Goal: Task Accomplishment & Management: Use online tool/utility

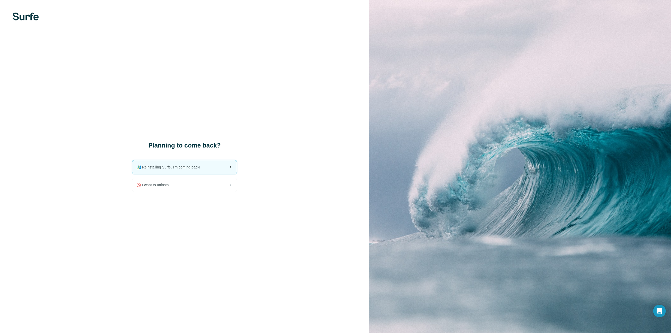
click at [168, 167] on span "🏄🏻‍♂️ Reinstalling Surfe, I'm coming back!" at bounding box center [170, 167] width 68 height 5
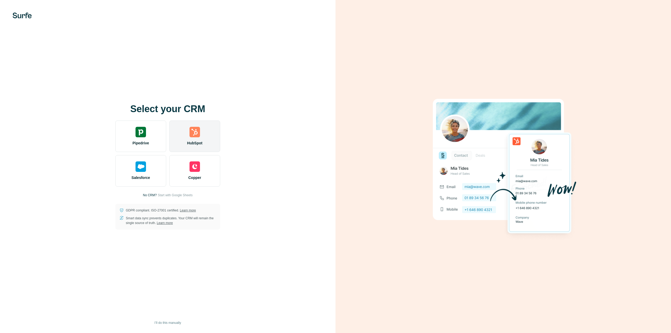
click at [196, 136] on img at bounding box center [194, 132] width 10 height 10
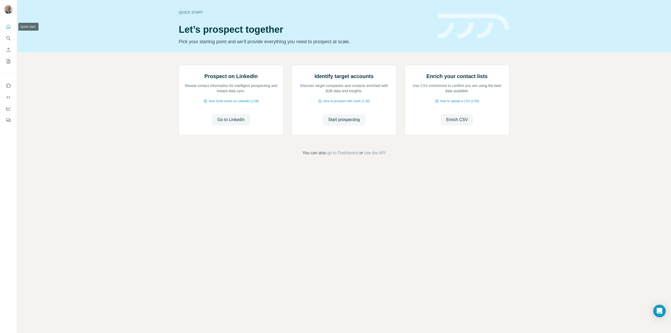
click at [6, 28] on icon "Quick start" at bounding box center [8, 26] width 5 height 5
